Goal: Information Seeking & Learning: Learn about a topic

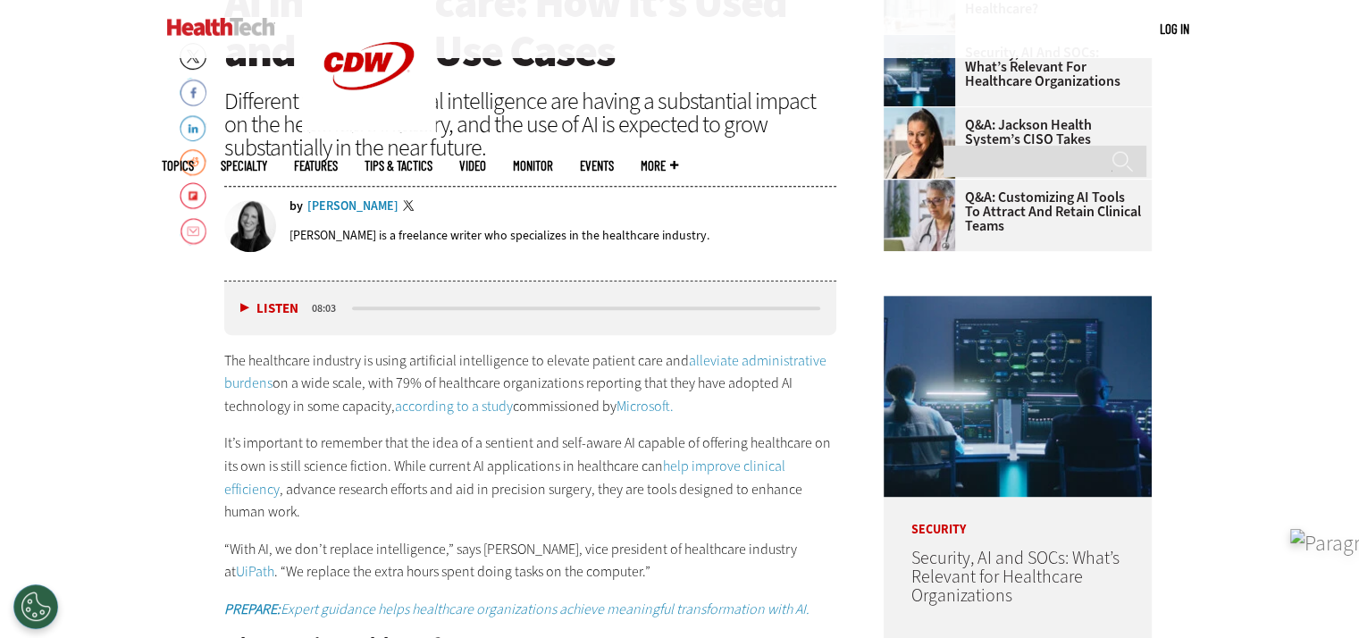
scroll to position [722, 0]
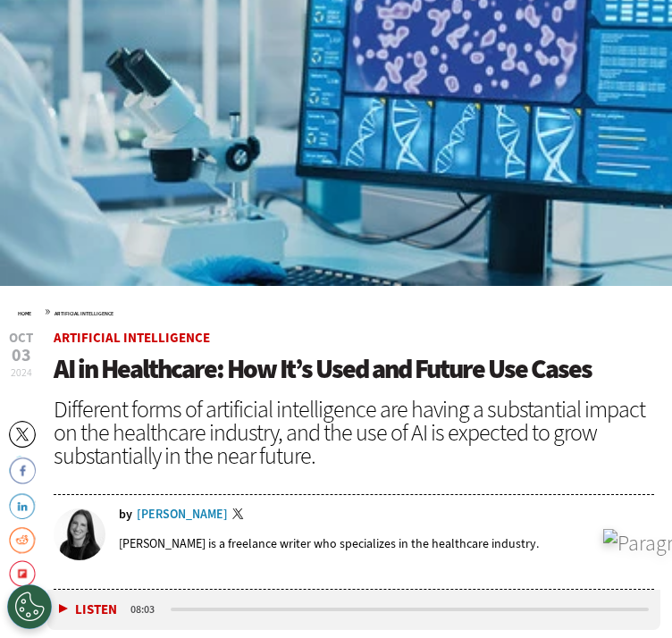
scroll to position [568, 0]
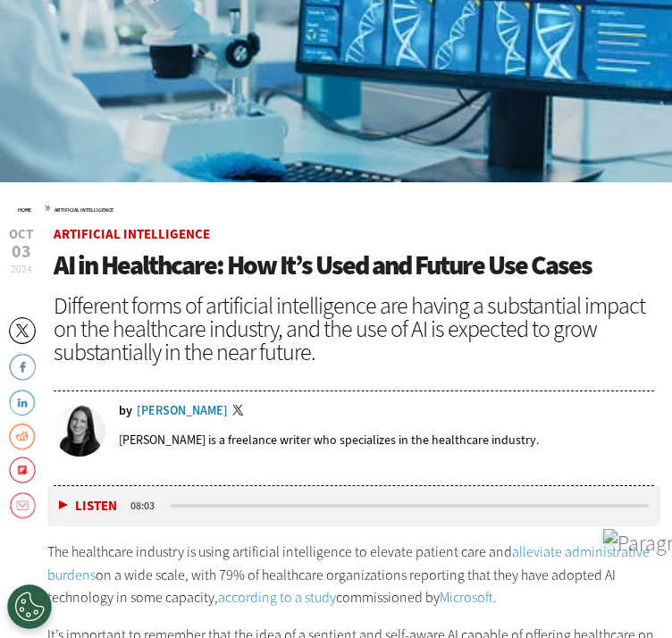
click at [65, 267] on span "AI in Healthcare: How It’s Used and Future Use Cases" at bounding box center [323, 265] width 538 height 36
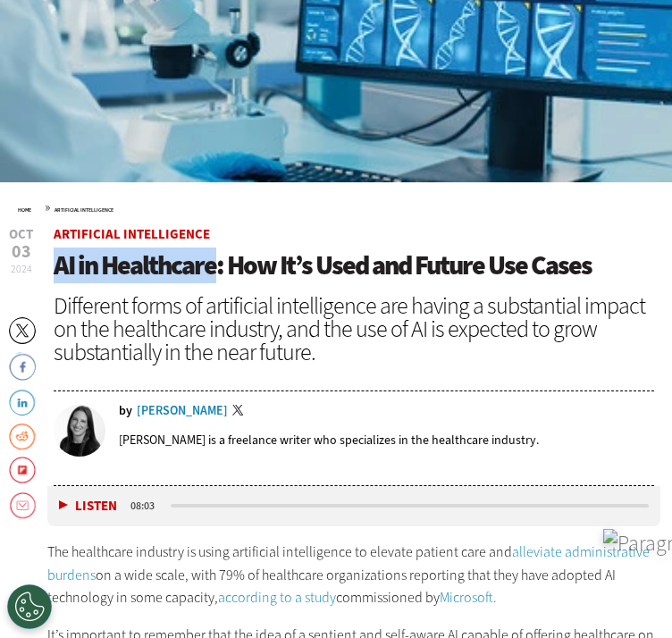
click at [206, 258] on span "AI in Healthcare: How It’s Used and Future Use Cases" at bounding box center [323, 265] width 538 height 36
copy span "AI in Healthcare"
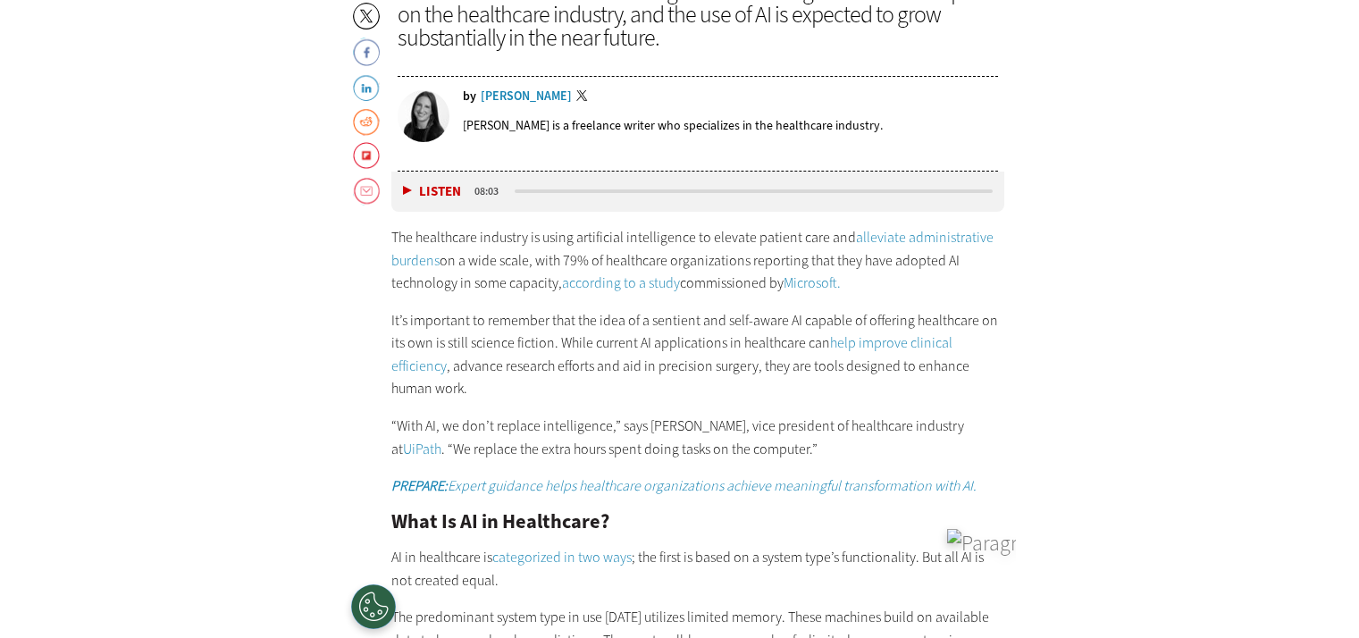
scroll to position [890, 0]
